Goal: Task Accomplishment & Management: Manage account settings

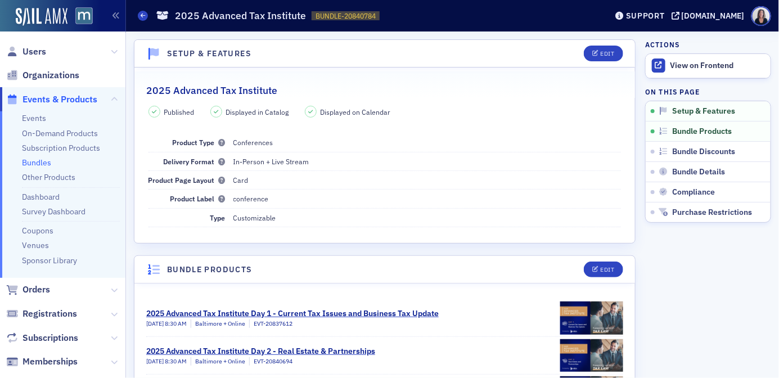
click at [73, 97] on span "Events & Products" at bounding box center [60, 99] width 75 height 12
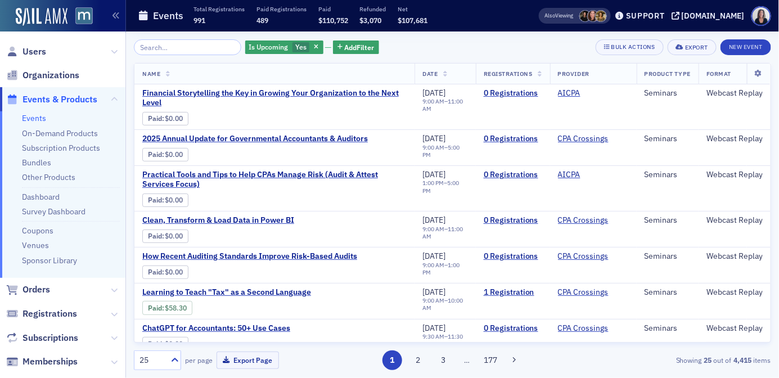
click at [199, 45] on input "search" at bounding box center [187, 47] width 107 height 16
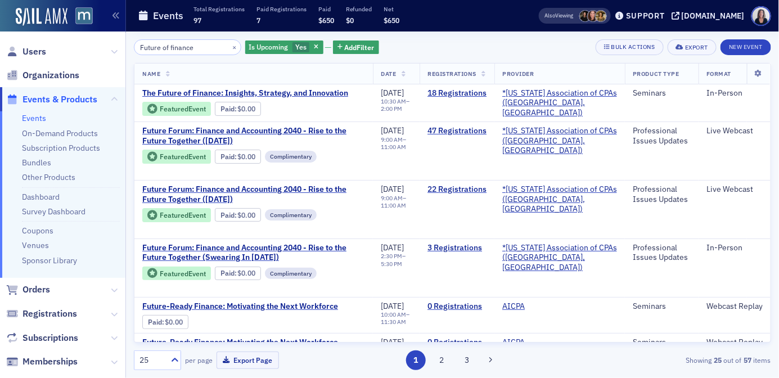
type input "Future of finance"
click at [335, 91] on span "The Future of Finance: Insights, Strategy, and Innovation" at bounding box center [245, 93] width 206 height 10
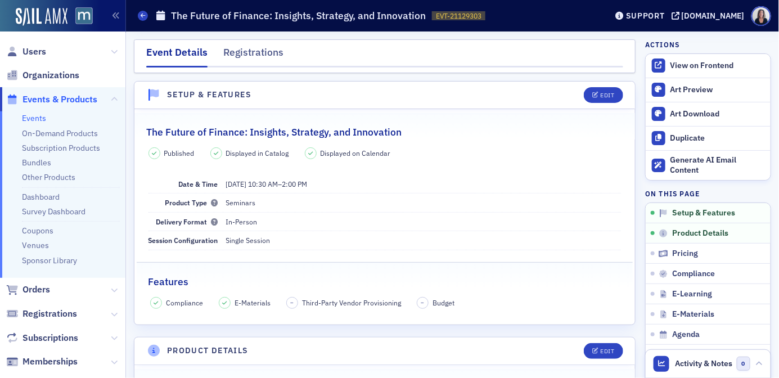
click at [417, 124] on div "The Future of Finance: Insights, Strategy, and Innovation" at bounding box center [384, 126] width 477 height 26
click at [689, 65] on div "View on Frontend" at bounding box center [718, 66] width 95 height 10
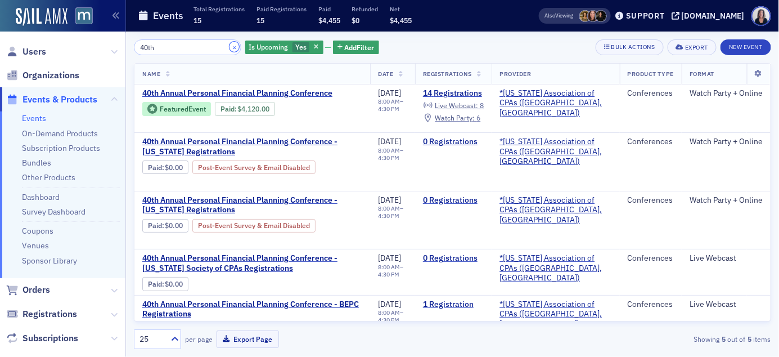
click at [230, 46] on button "×" at bounding box center [235, 47] width 10 height 10
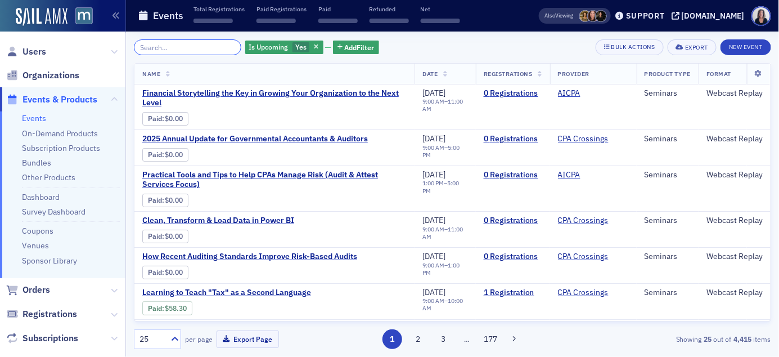
click at [220, 48] on input "search" at bounding box center [187, 47] width 107 height 16
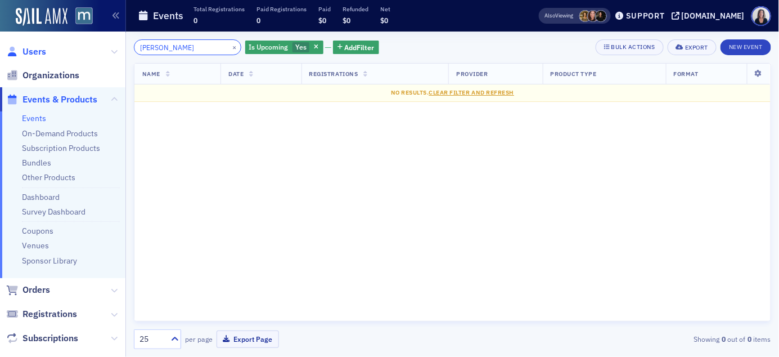
type input "Adam Zarren"
click at [42, 54] on span "Users" at bounding box center [35, 52] width 24 height 12
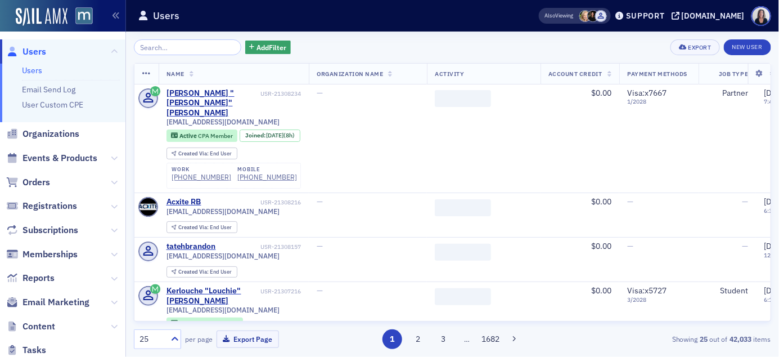
click at [153, 46] on input "search" at bounding box center [187, 47] width 107 height 16
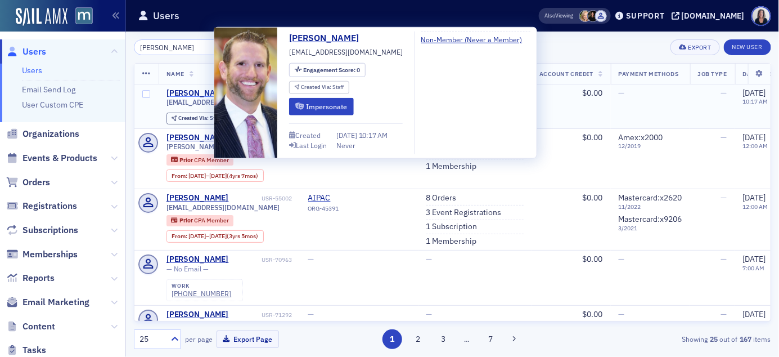
type input "Adam Zarren"
click at [184, 93] on div "Adam Zarren" at bounding box center [198, 93] width 62 height 10
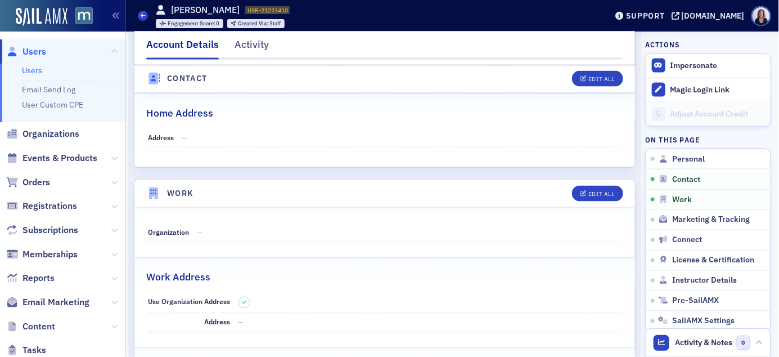
scroll to position [538, 0]
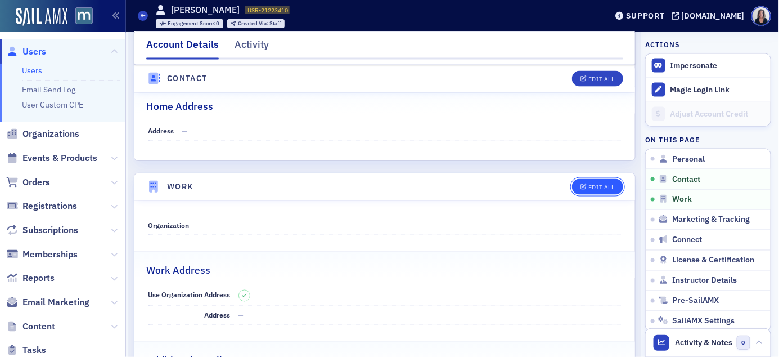
click at [600, 190] on div "Edit All" at bounding box center [602, 187] width 26 height 6
select select "US"
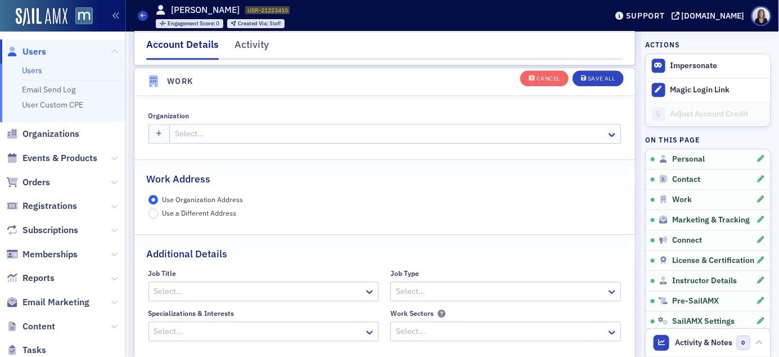
scroll to position [891, 0]
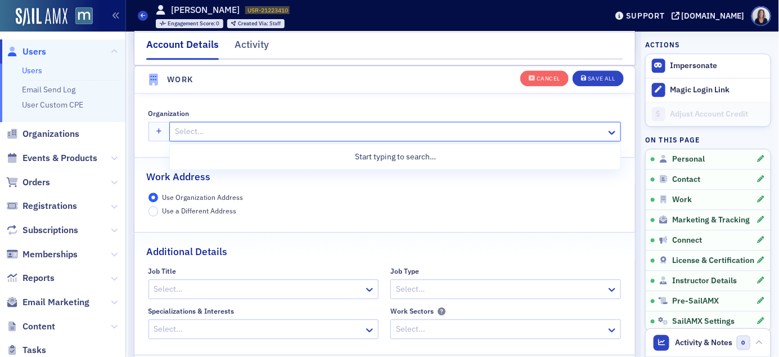
click at [236, 129] on div at bounding box center [390, 131] width 432 height 14
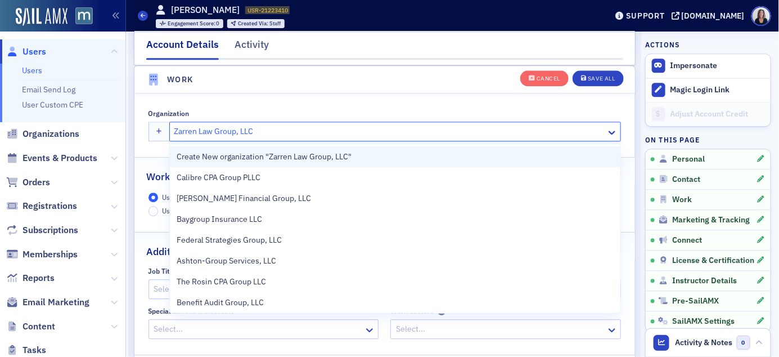
click at [244, 159] on span "Create New organization "Zarren Law Group, LLC"" at bounding box center [264, 157] width 175 height 12
type input "Zarren Law Group, LLC"
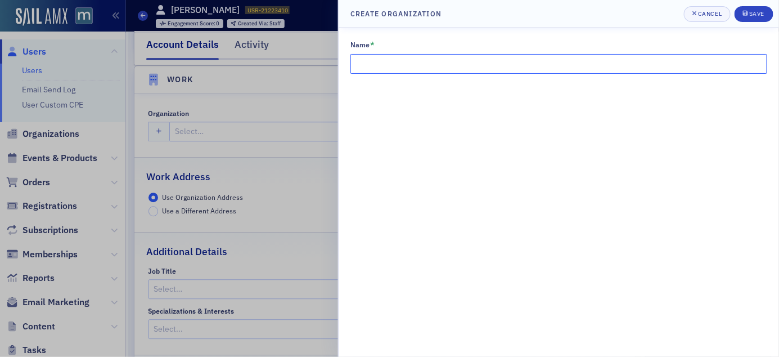
click at [417, 63] on input "Name *" at bounding box center [559, 64] width 417 height 20
type input "Zarren Law Group, LLC"
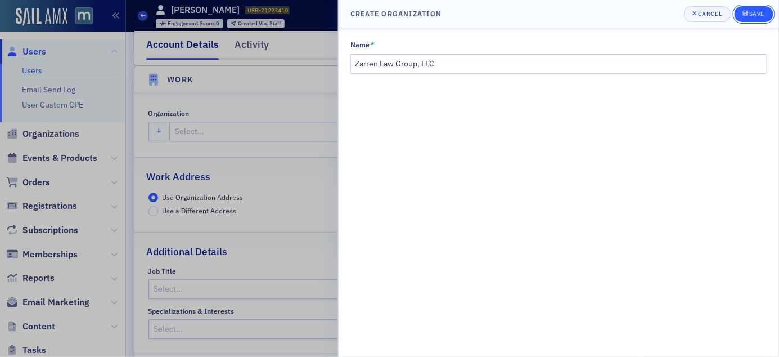
click at [750, 16] on div "Save" at bounding box center [757, 14] width 15 height 6
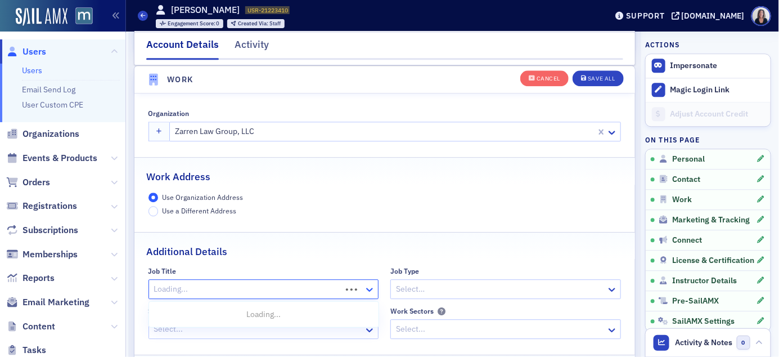
click at [370, 290] on icon at bounding box center [369, 289] width 11 height 11
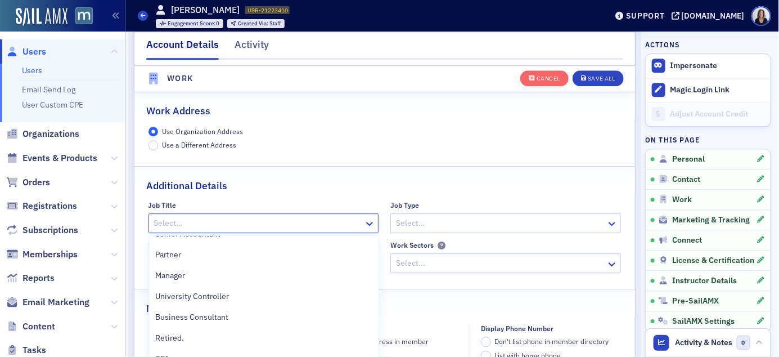
scroll to position [454, 0]
click at [319, 219] on div at bounding box center [258, 223] width 210 height 14
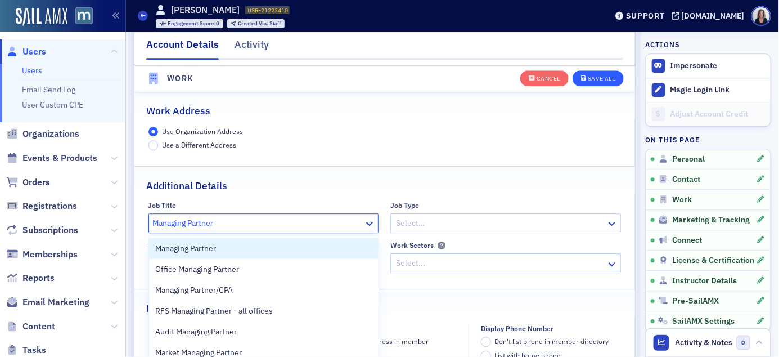
type input "Managing Partner"
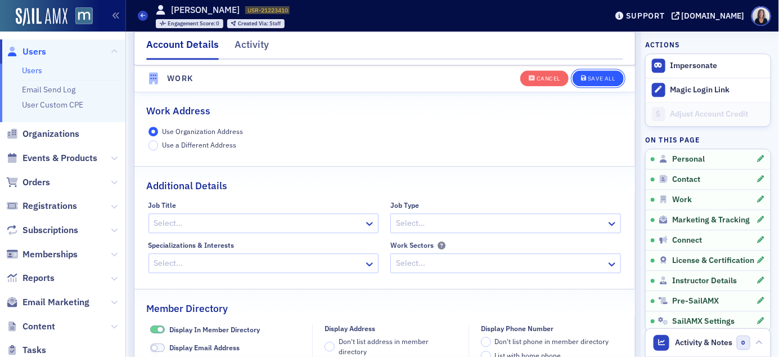
click at [606, 80] on div "Save All" at bounding box center [601, 79] width 27 height 6
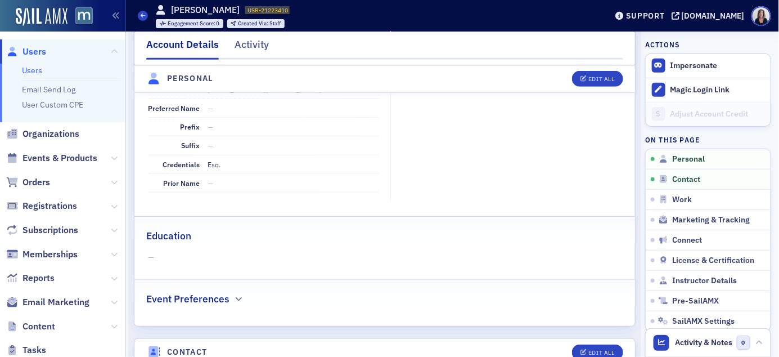
scroll to position [187, 0]
click at [43, 51] on span "Users" at bounding box center [35, 52] width 24 height 12
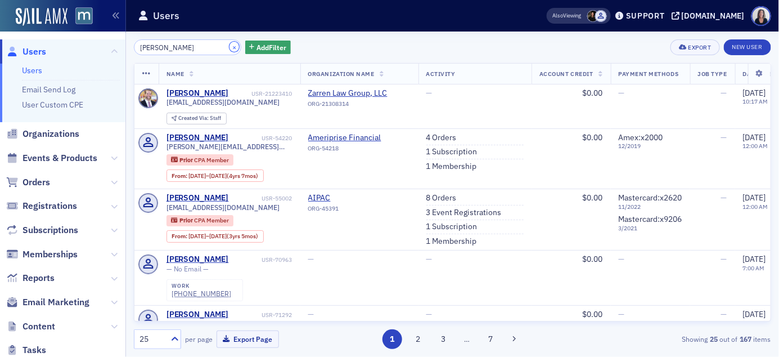
click at [230, 46] on button "×" at bounding box center [235, 47] width 10 height 10
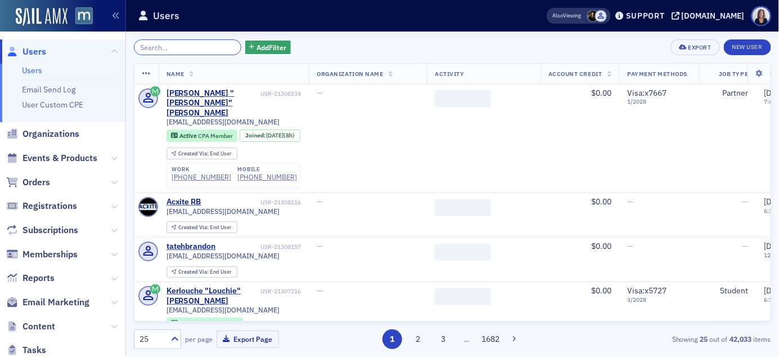
click at [221, 45] on input "search" at bounding box center [187, 47] width 107 height 16
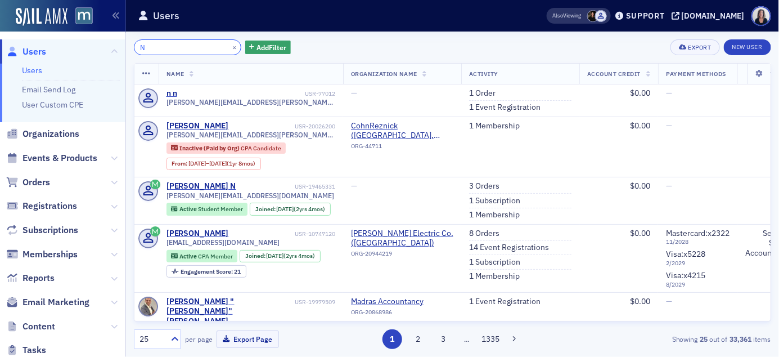
type input "N"
click at [63, 159] on span "Events & Products" at bounding box center [60, 158] width 75 height 12
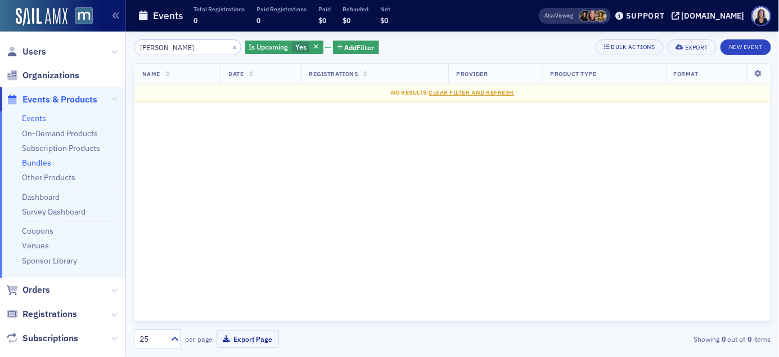
click at [43, 162] on link "Bundles" at bounding box center [36, 163] width 29 height 10
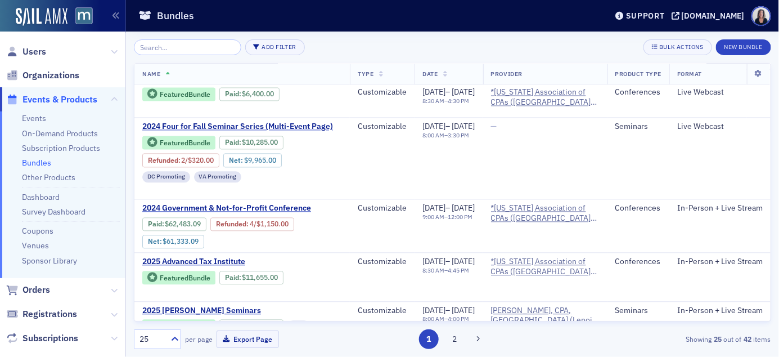
scroll to position [792, 0]
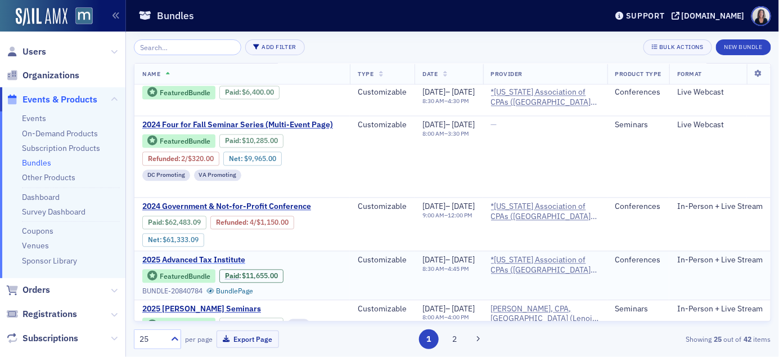
click at [219, 255] on span "2025 Advanced Tax Institute" at bounding box center [236, 260] width 189 height 10
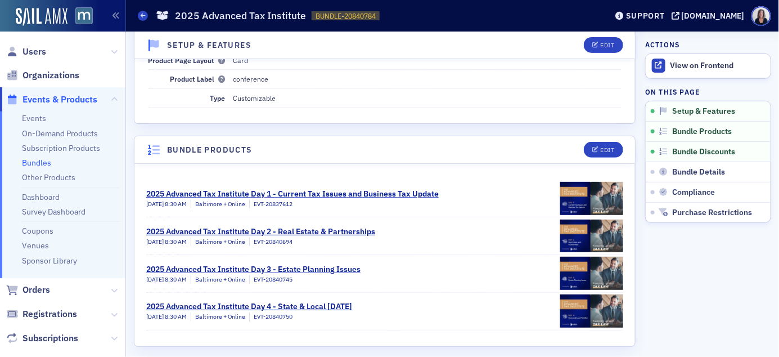
scroll to position [122, 0]
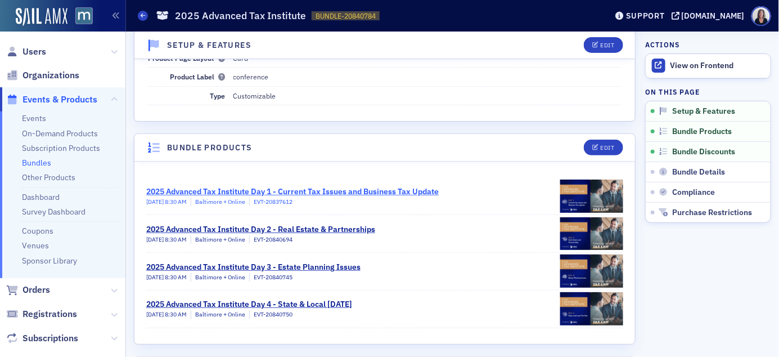
click at [321, 192] on div "2025 Advanced Tax Institute Day 1 - Current Tax Issues and Business Tax Update" at bounding box center [292, 192] width 293 height 12
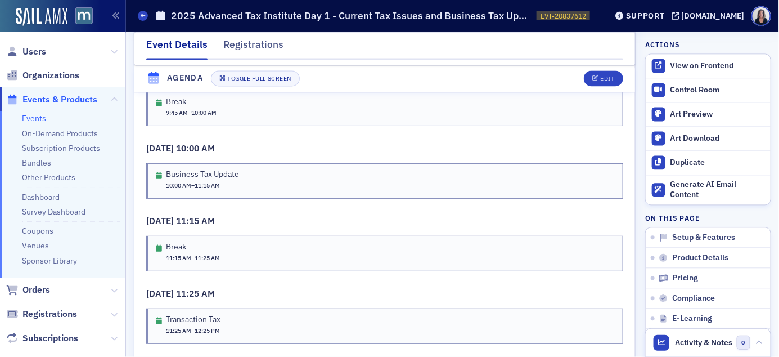
scroll to position [2168, 0]
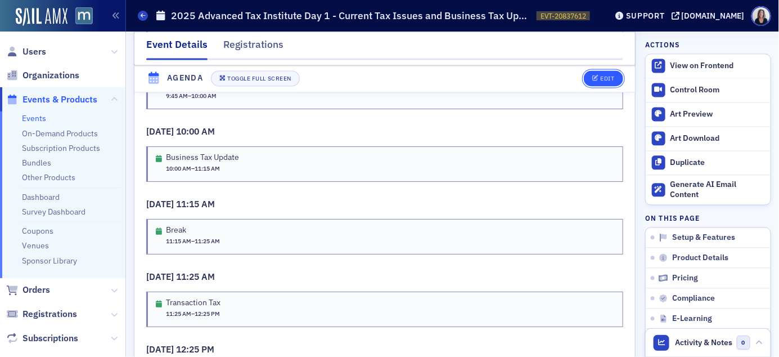
click at [611, 80] on div "Edit" at bounding box center [607, 79] width 14 height 6
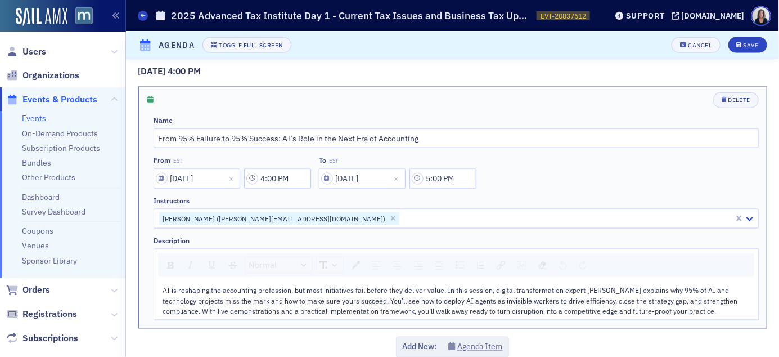
scroll to position [3248, 0]
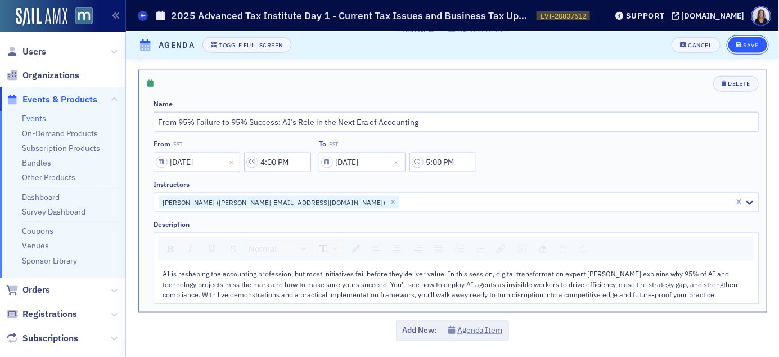
click at [761, 46] on button "Save" at bounding box center [748, 45] width 39 height 16
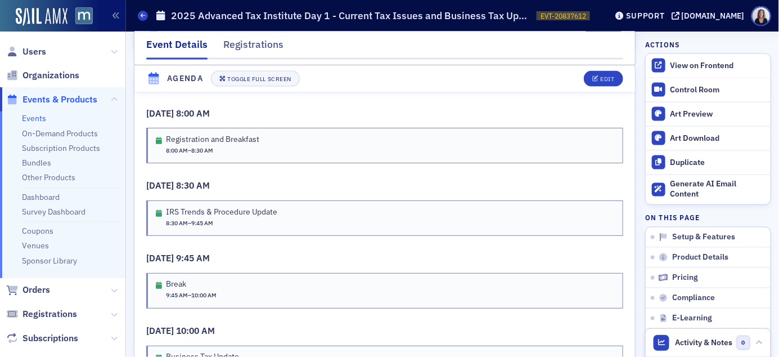
click at [77, 101] on span "Events & Products" at bounding box center [60, 99] width 75 height 12
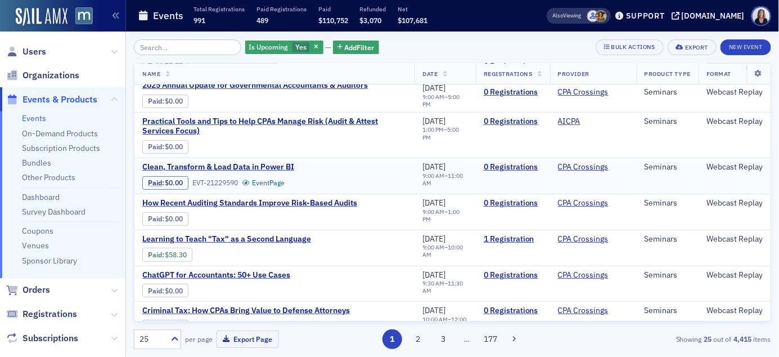
scroll to position [51, 0]
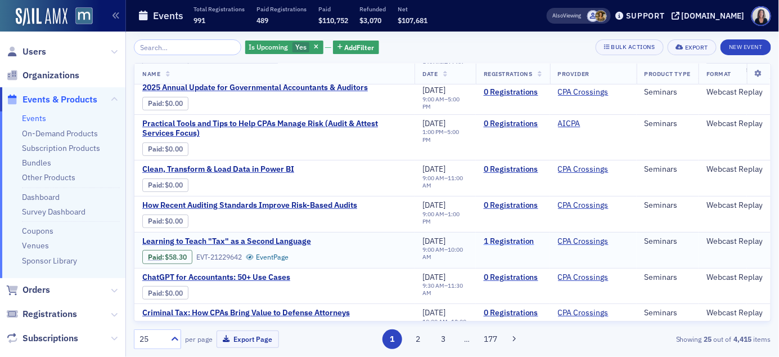
click at [510, 240] on link "1 Registration" at bounding box center [513, 241] width 59 height 10
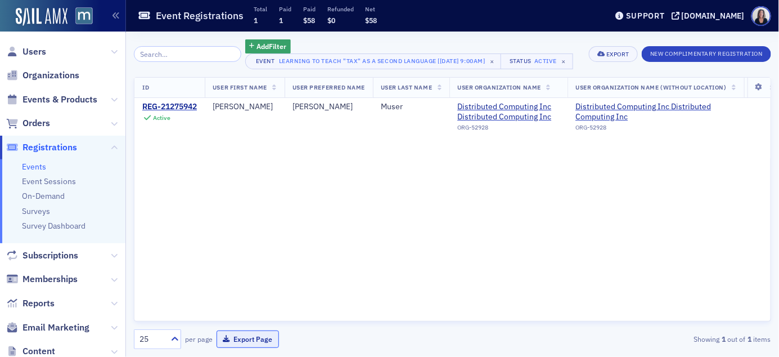
click at [243, 339] on button "Export Page" at bounding box center [248, 338] width 62 height 17
click at [569, 20] on div "Event Registrations Total 1 Paid 1 Paid $58 Refunded $0 Net $58" at bounding box center [364, 16] width 452 height 30
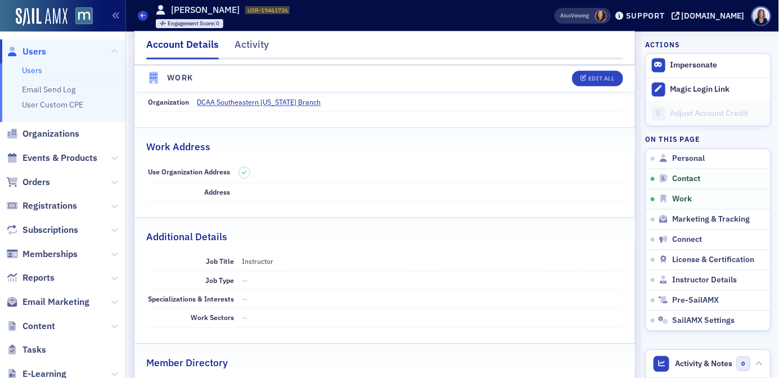
scroll to position [685, 0]
